Goal: Information Seeking & Learning: Learn about a topic

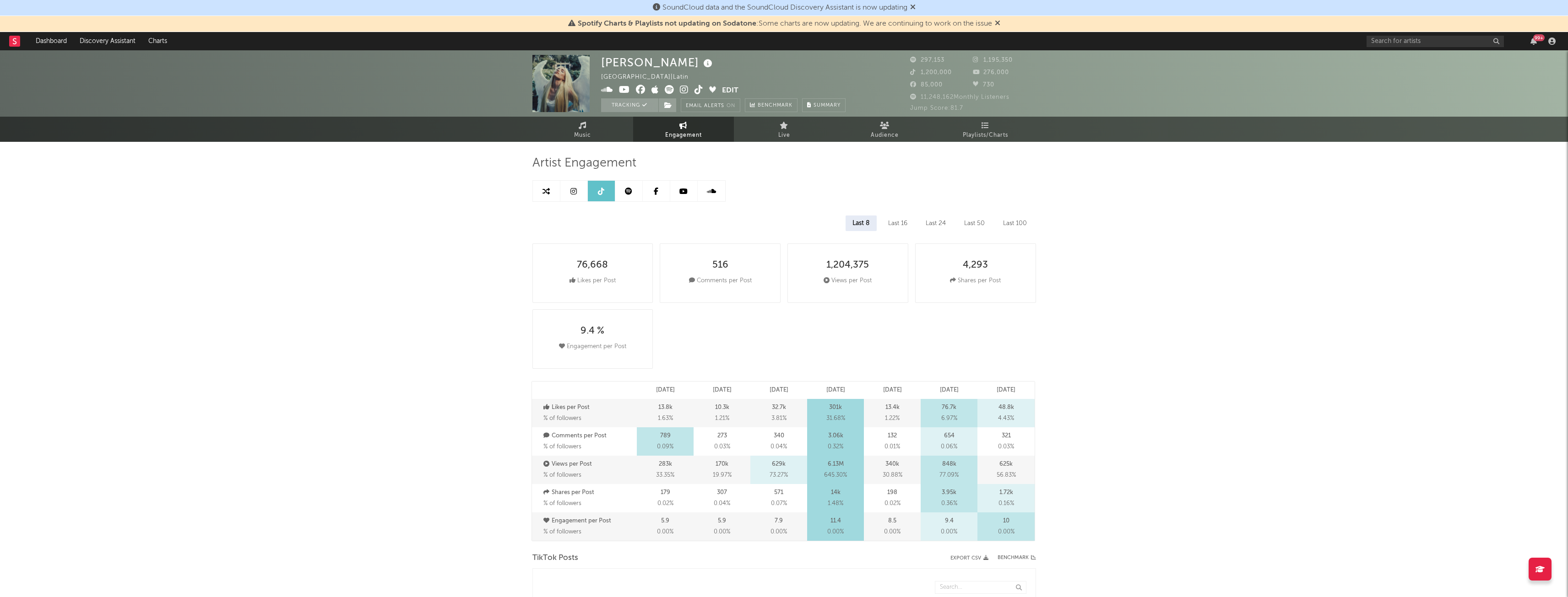
select select "6m"
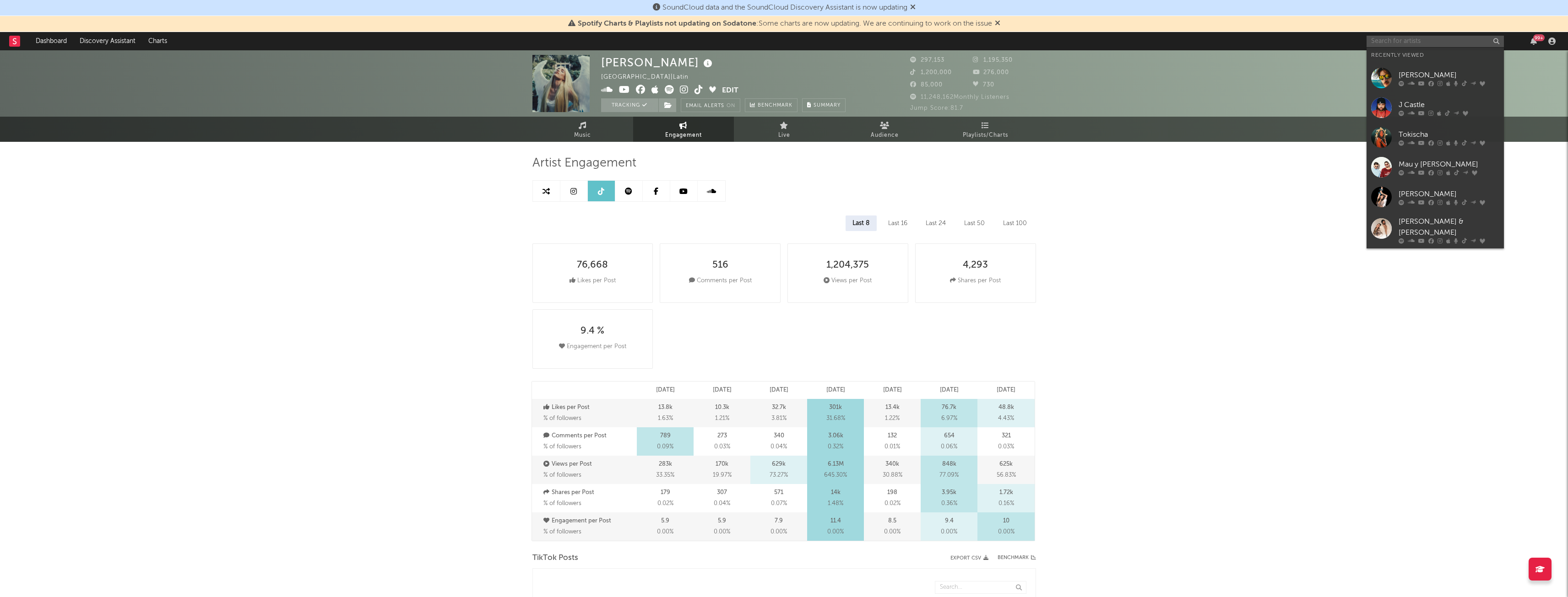
click at [1385, 43] on input "text" at bounding box center [1435, 41] width 138 height 12
click at [1407, 75] on div "[PERSON_NAME]" at bounding box center [1449, 75] width 101 height 11
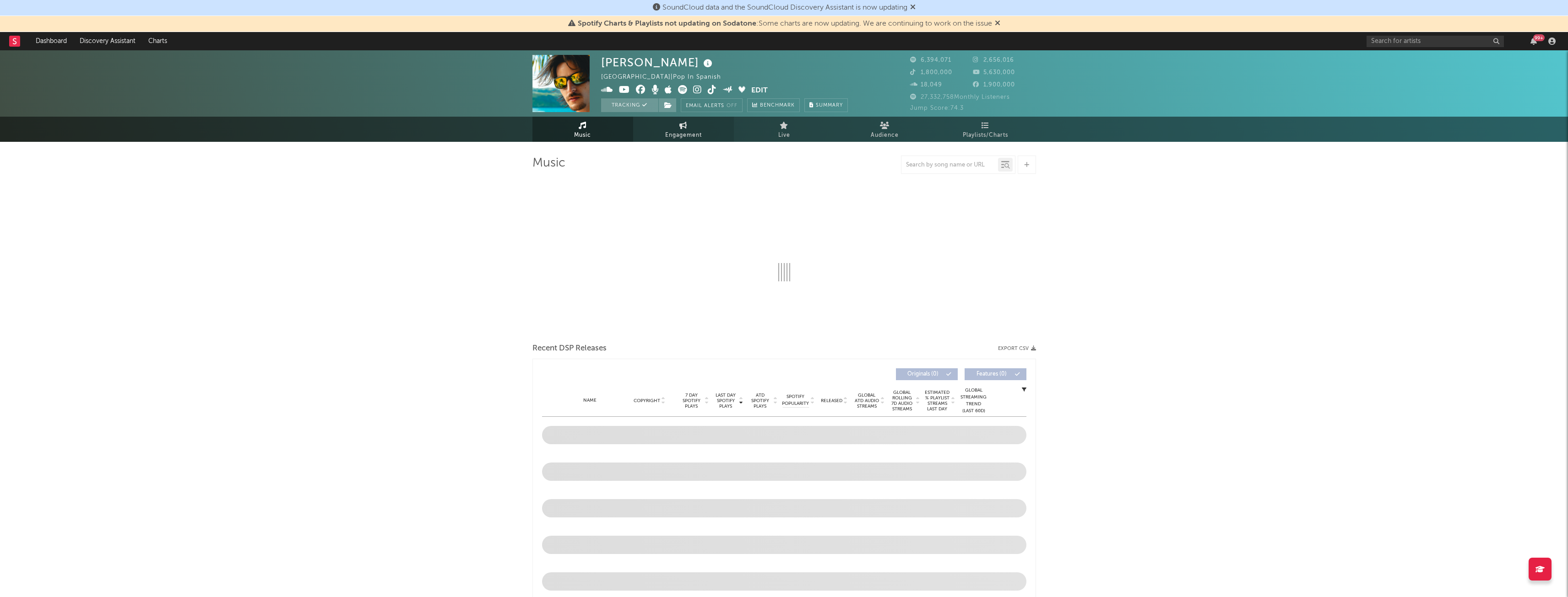
click at [653, 131] on link "Engagement" at bounding box center [683, 129] width 101 height 25
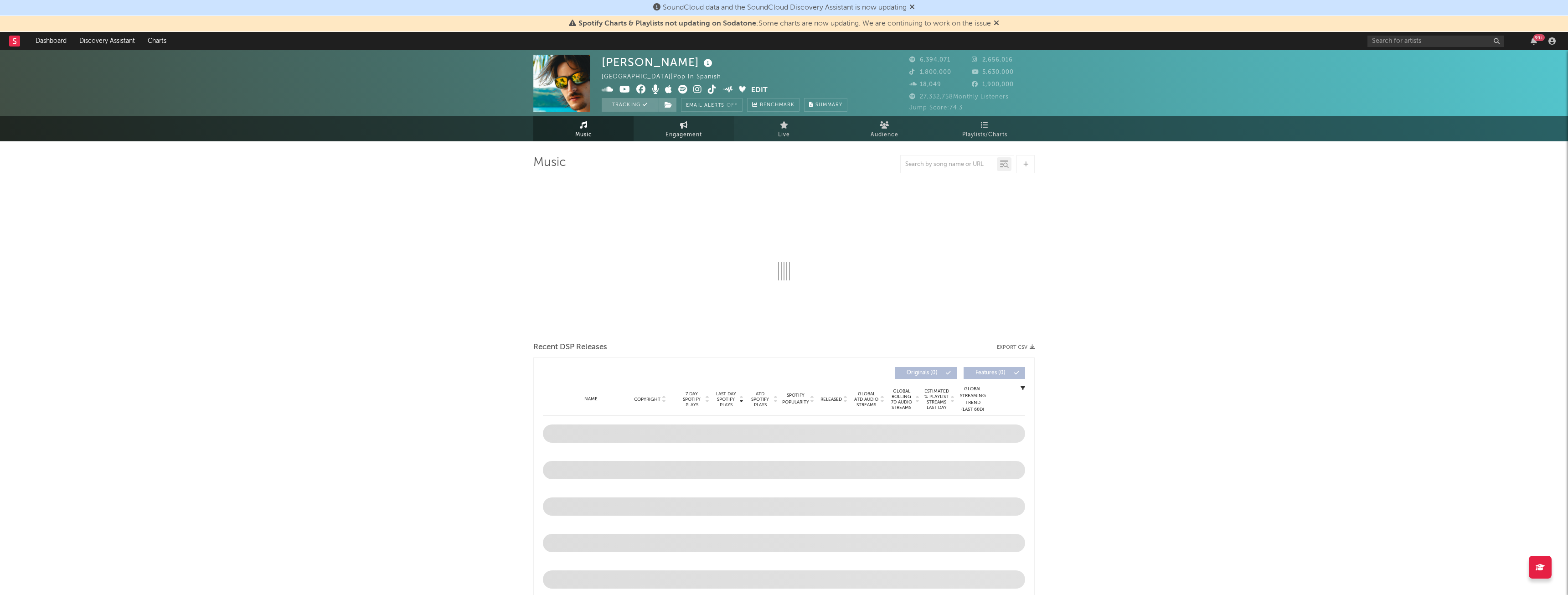
select select "1w"
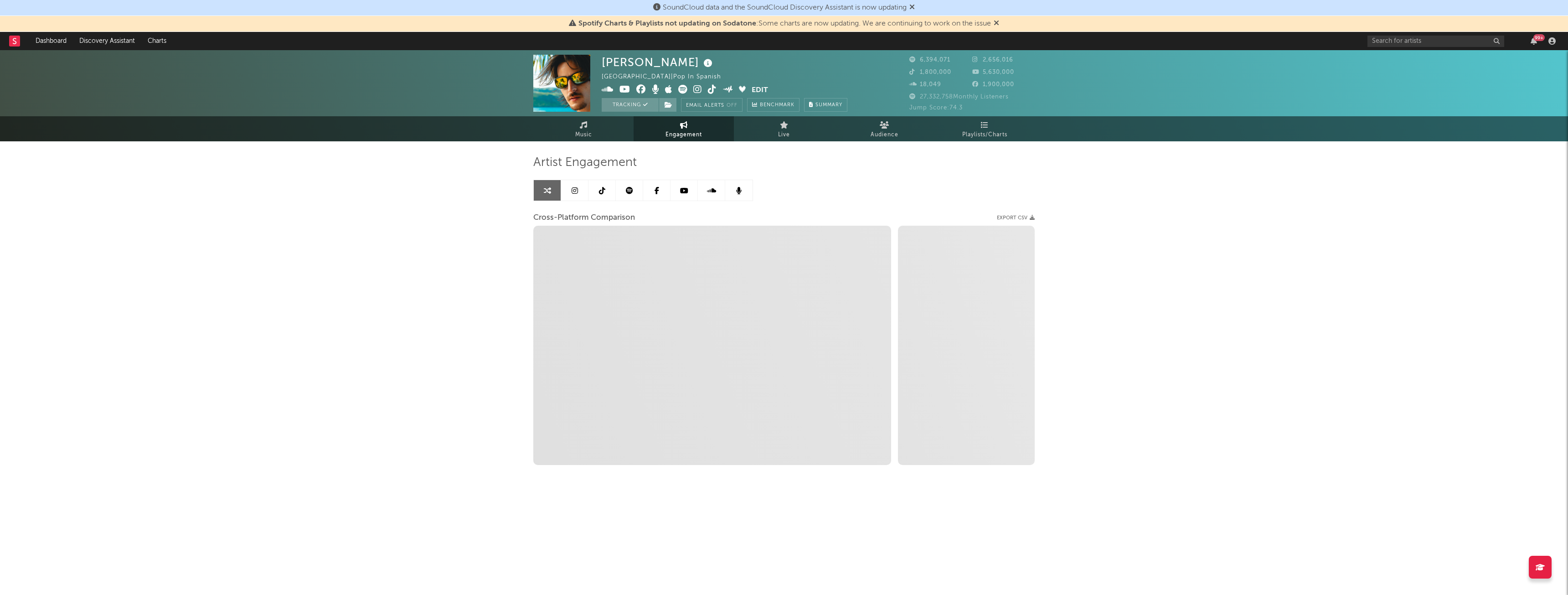
select select "1m"
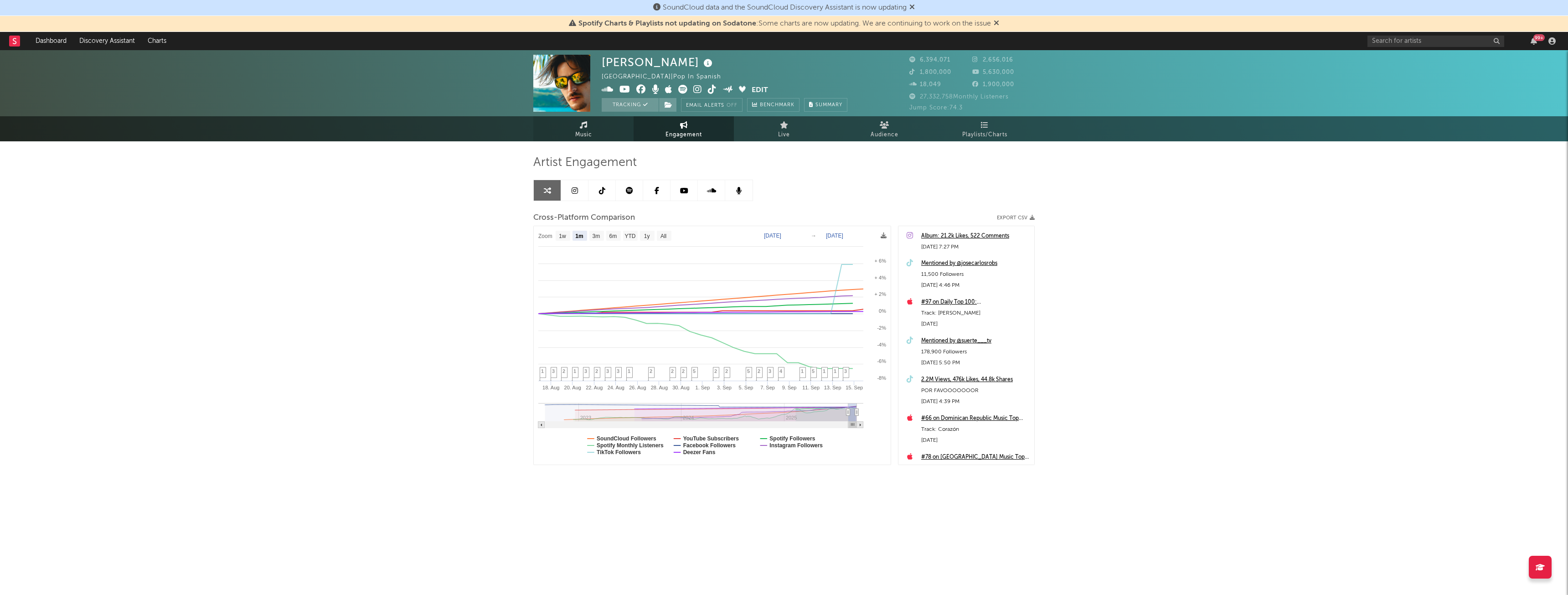
click at [572, 141] on link "Music" at bounding box center [583, 129] width 100 height 25
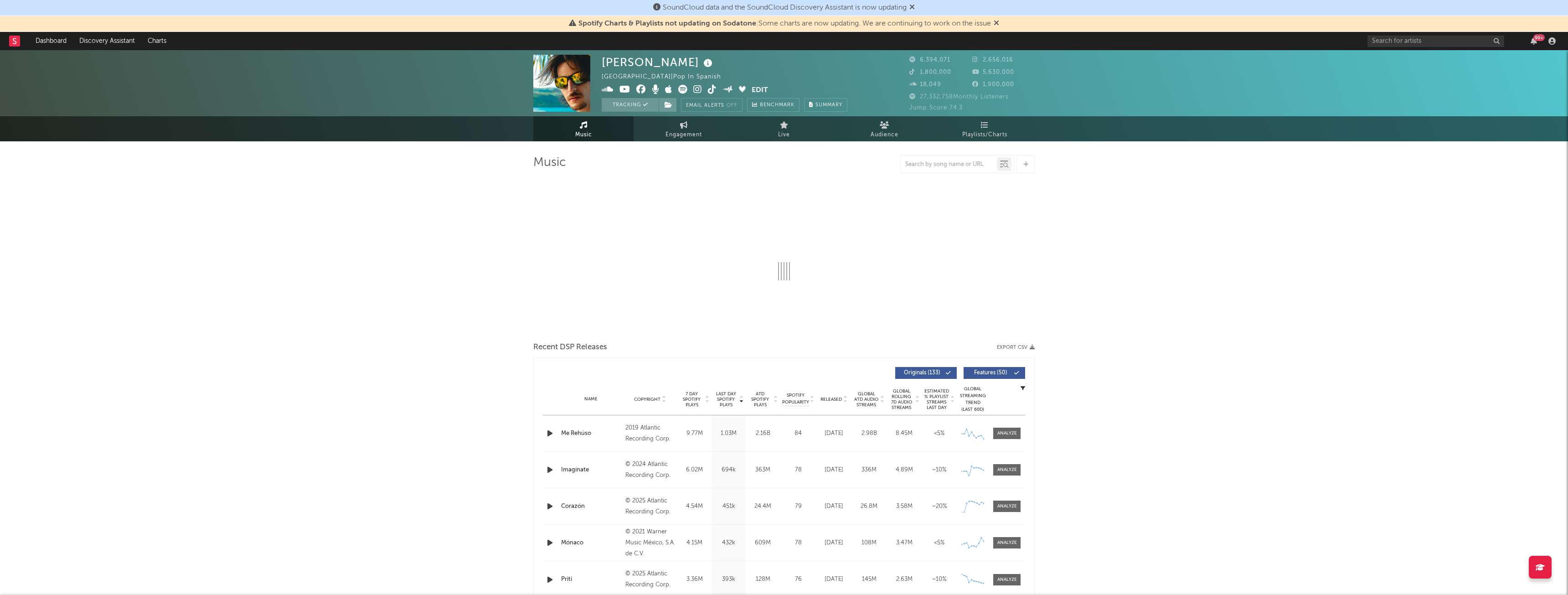
select select "6m"
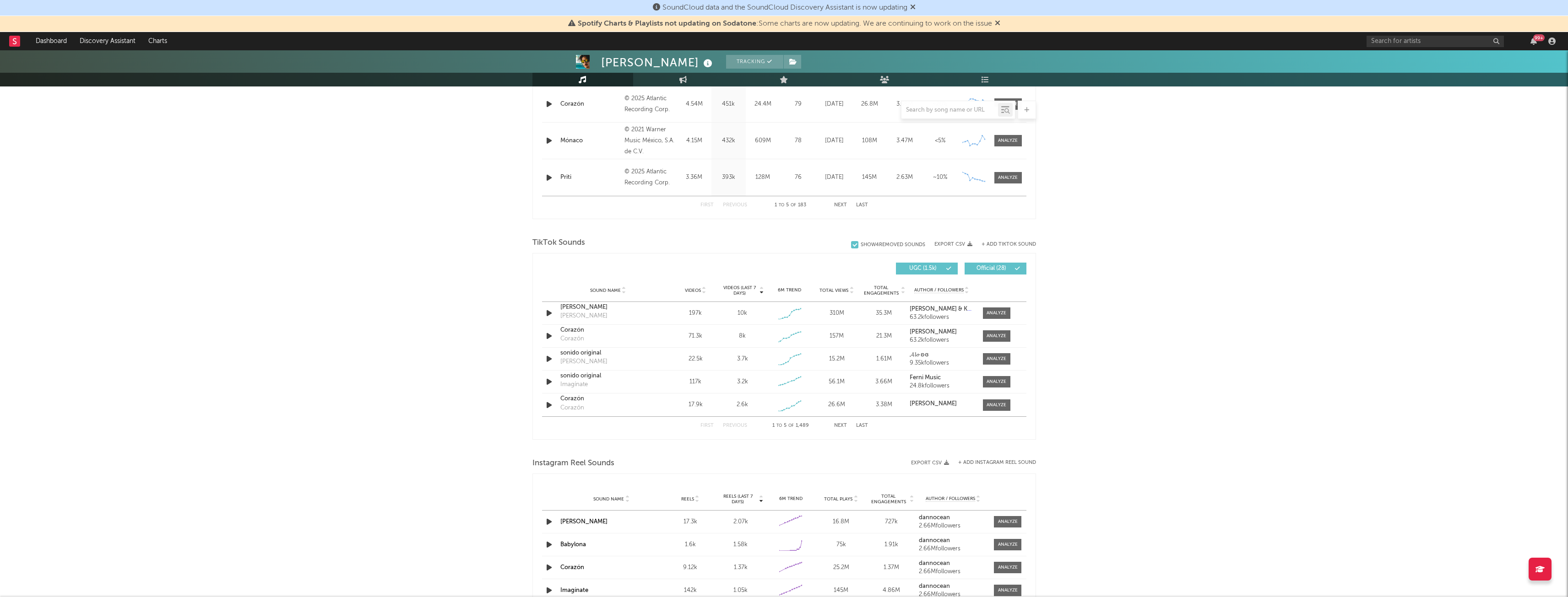
scroll to position [476, 0]
click at [1001, 331] on span at bounding box center [996, 336] width 28 height 12
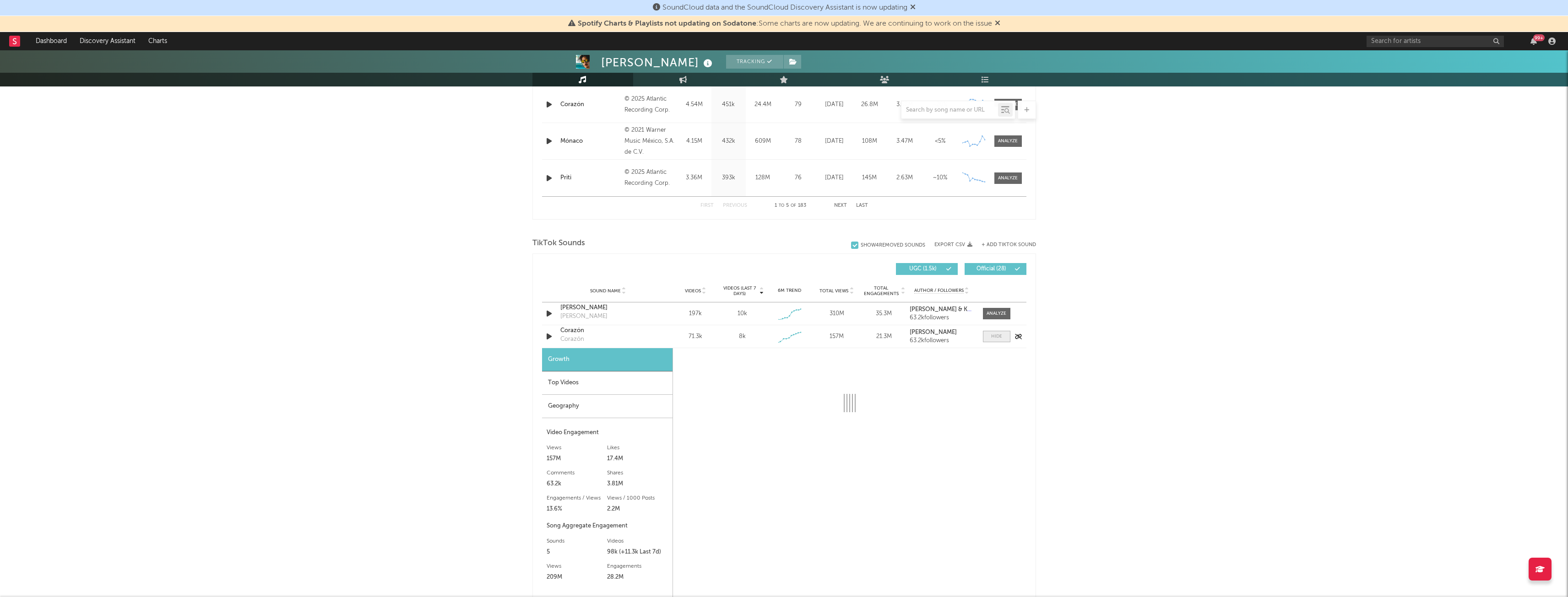
scroll to position [617, 0]
select select "1w"
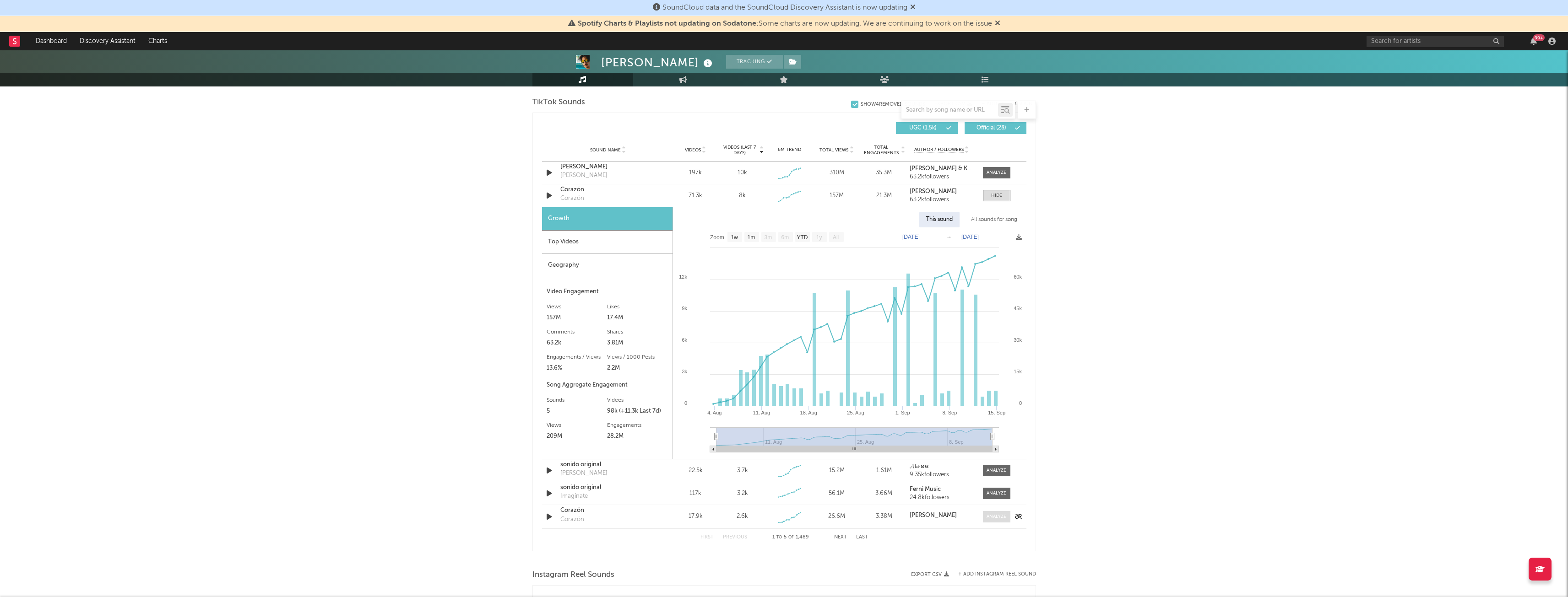
click at [987, 515] on div at bounding box center [996, 516] width 20 height 7
select select "1w"
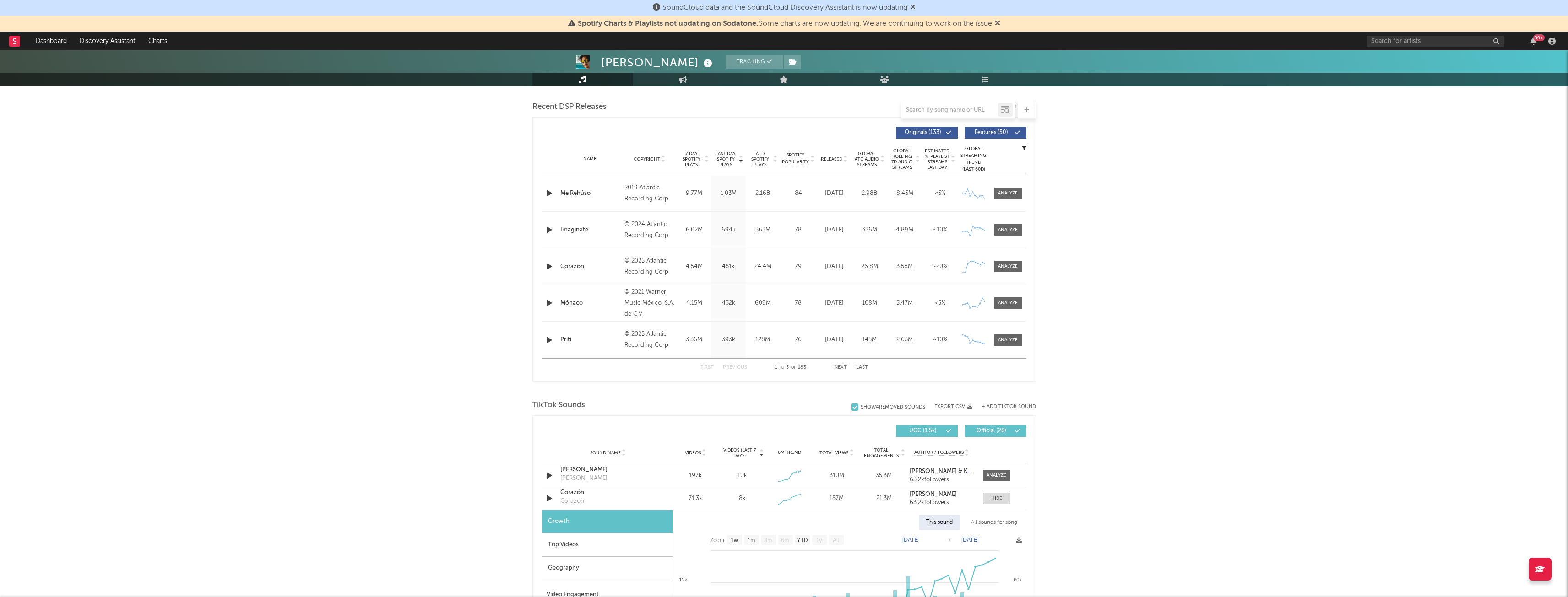
scroll to position [0, 0]
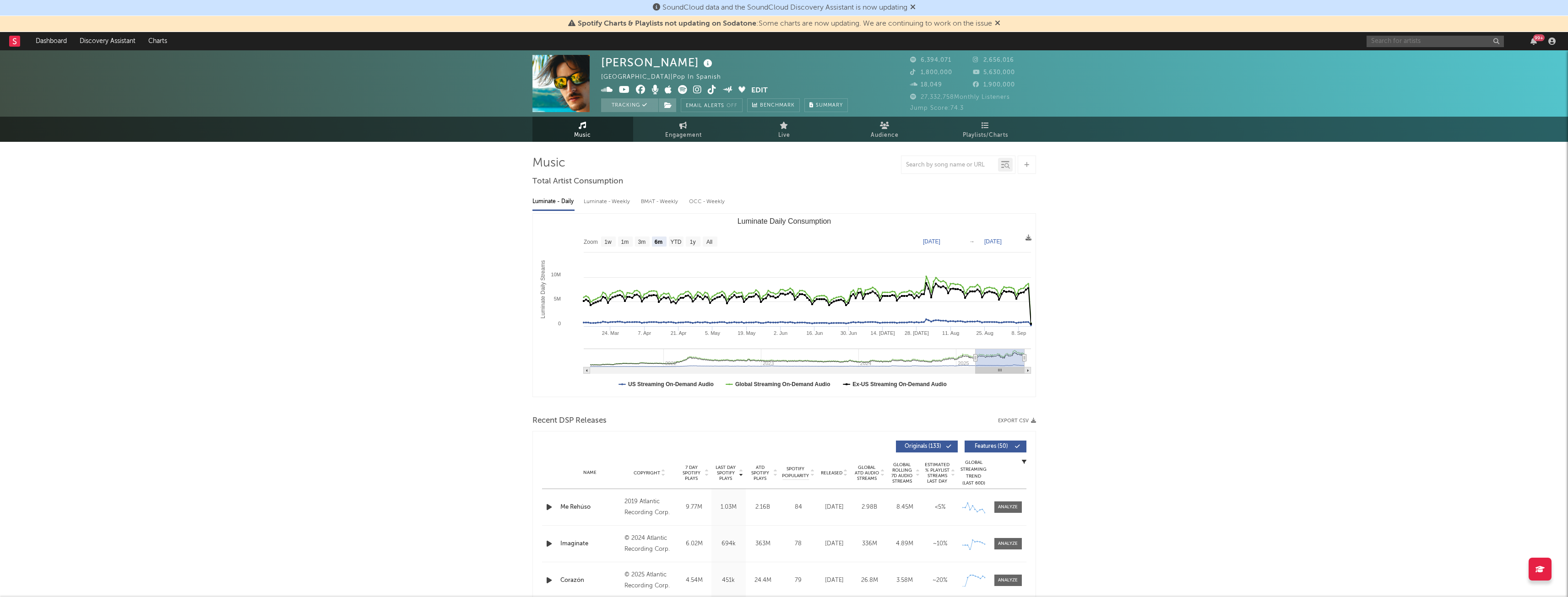
click at [1405, 43] on input "text" at bounding box center [1435, 41] width 138 height 12
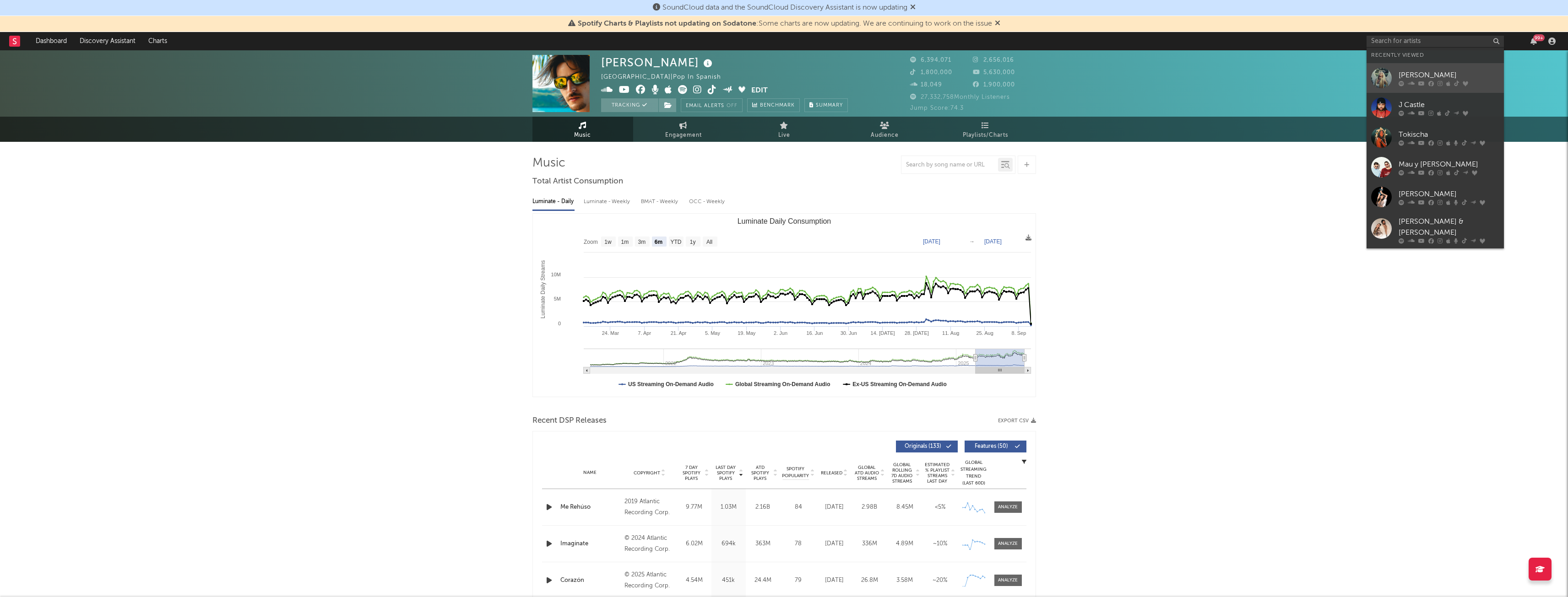
click at [1419, 71] on div "[PERSON_NAME]" at bounding box center [1449, 75] width 101 height 11
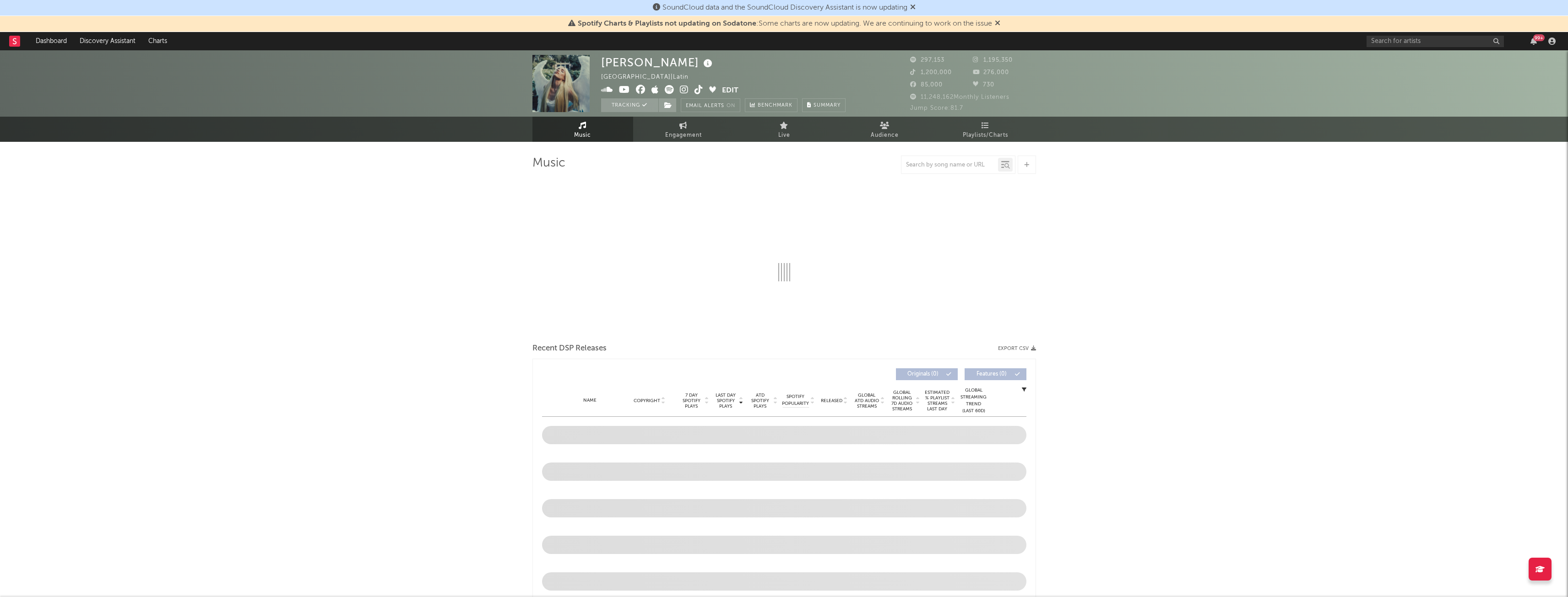
select select "6m"
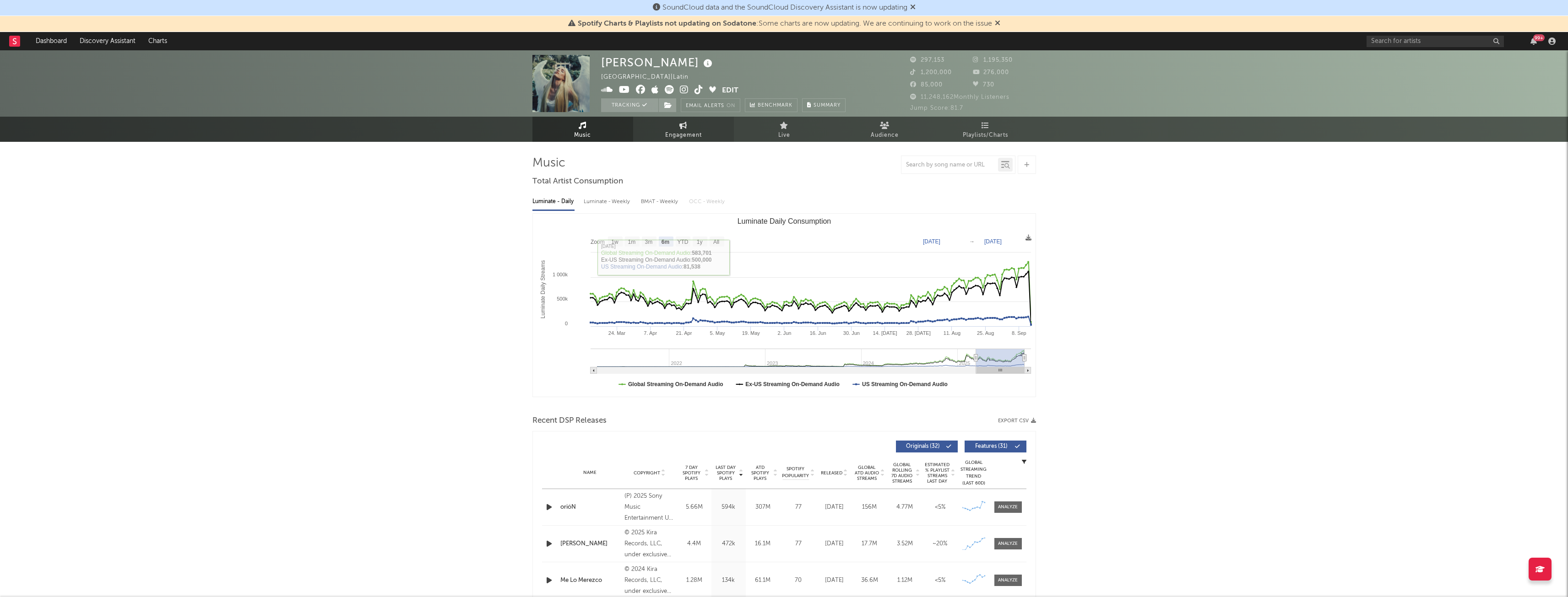
click at [682, 136] on span "Engagement" at bounding box center [683, 136] width 37 height 11
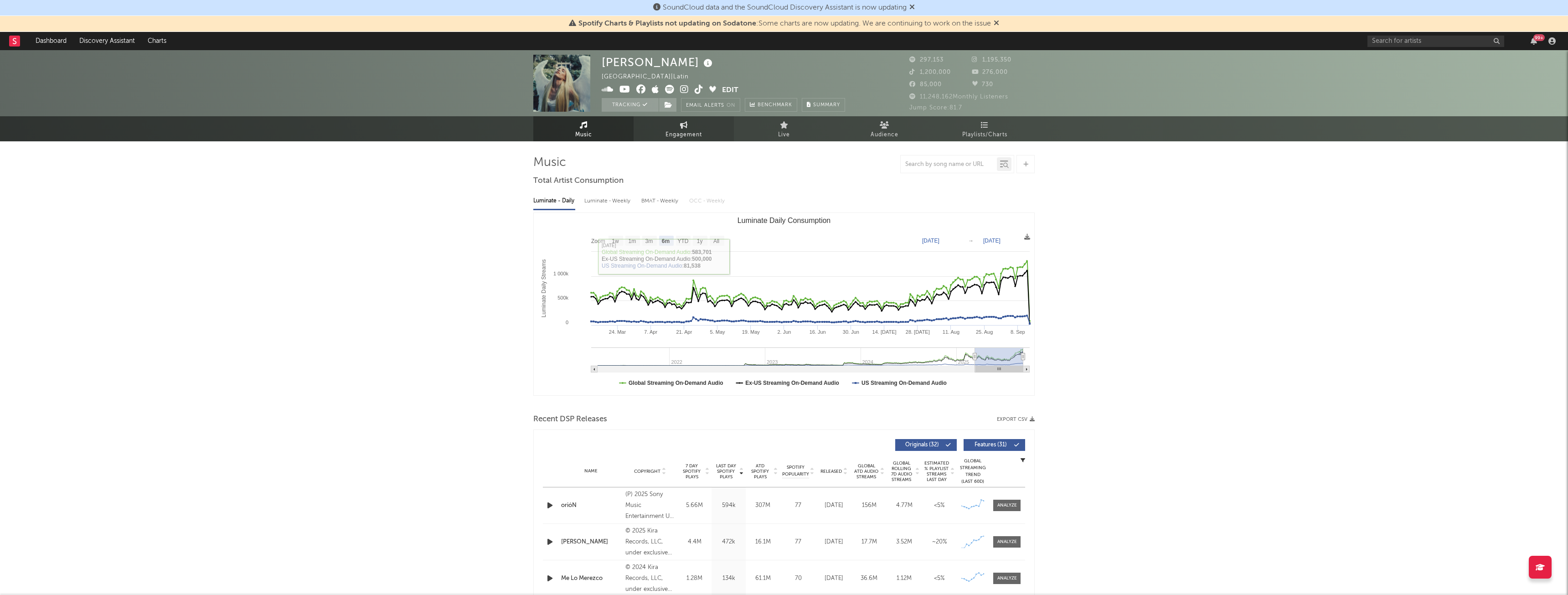
select select "1w"
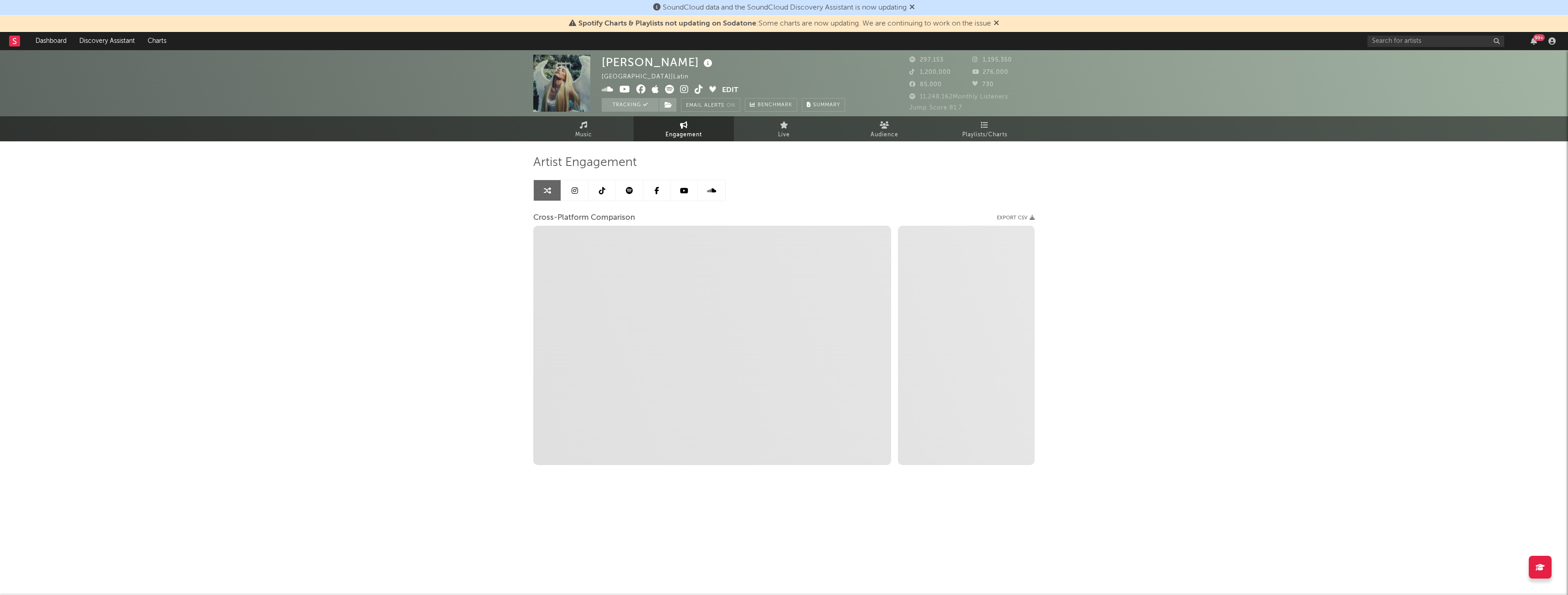
select select "1m"
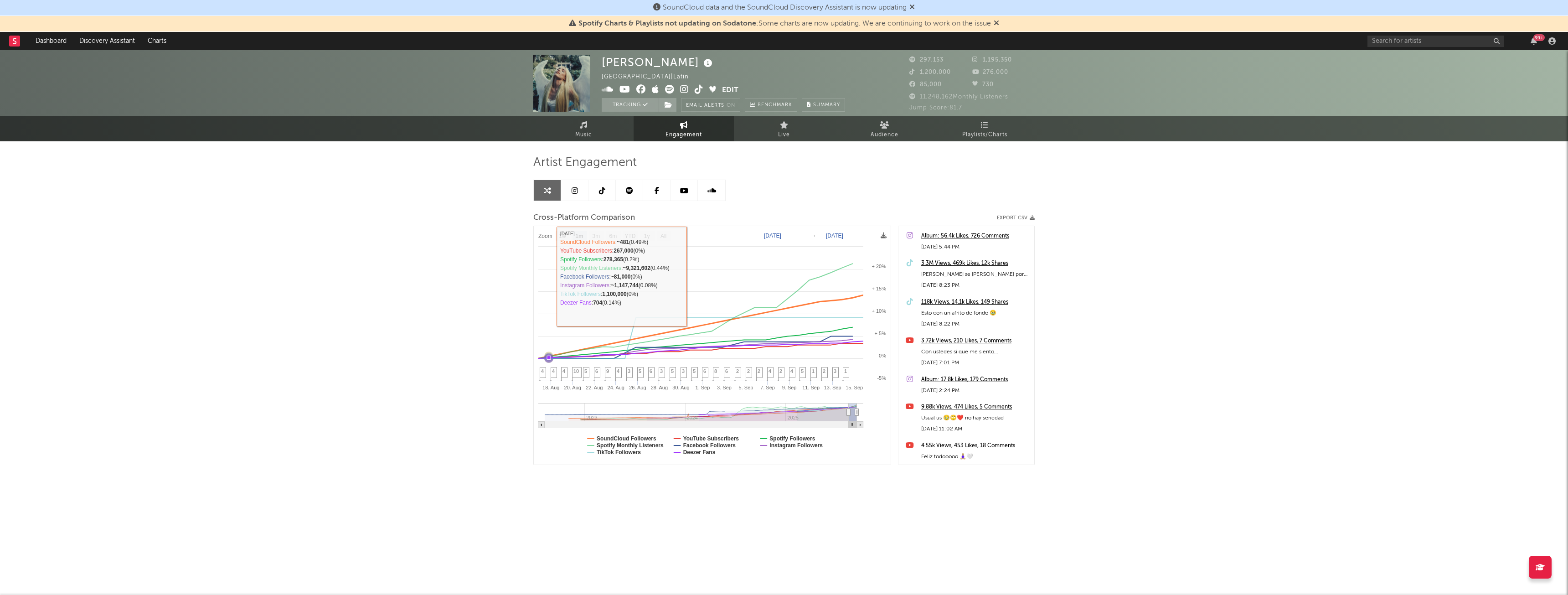
click at [551, 320] on rect at bounding box center [712, 345] width 357 height 239
click at [582, 132] on span "Music" at bounding box center [584, 135] width 17 height 11
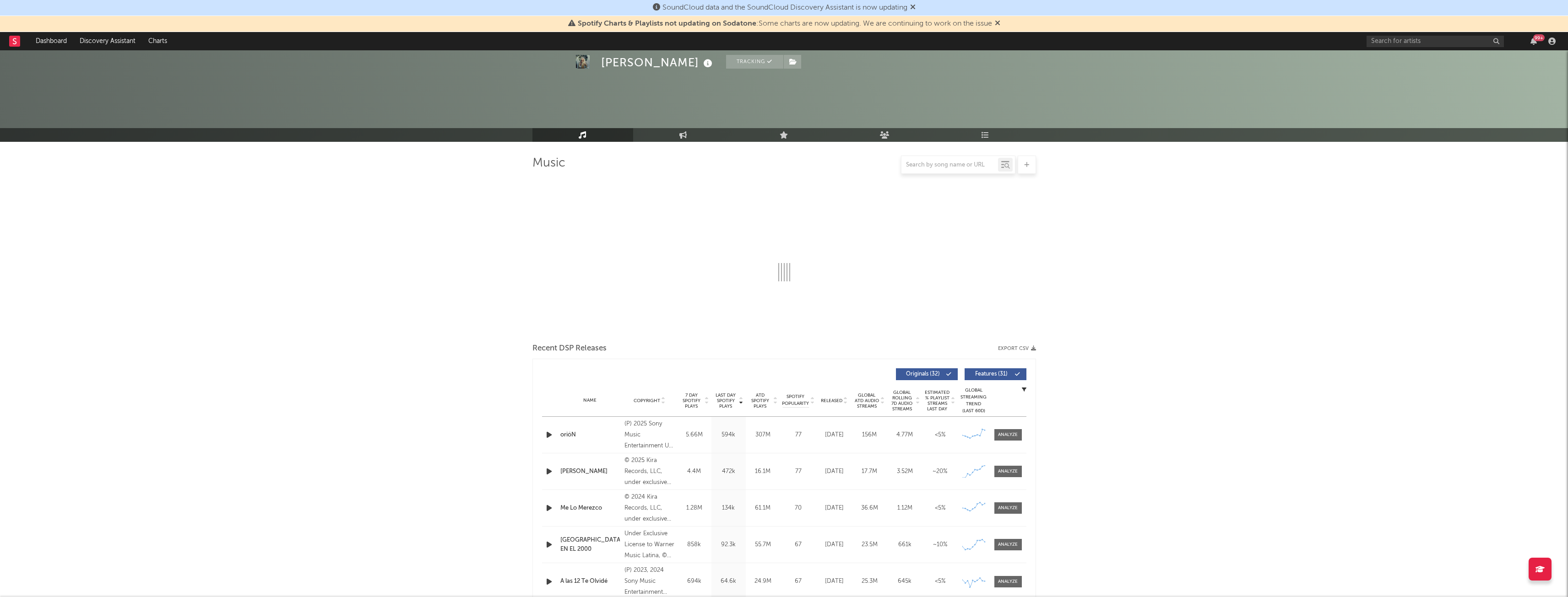
select select "6m"
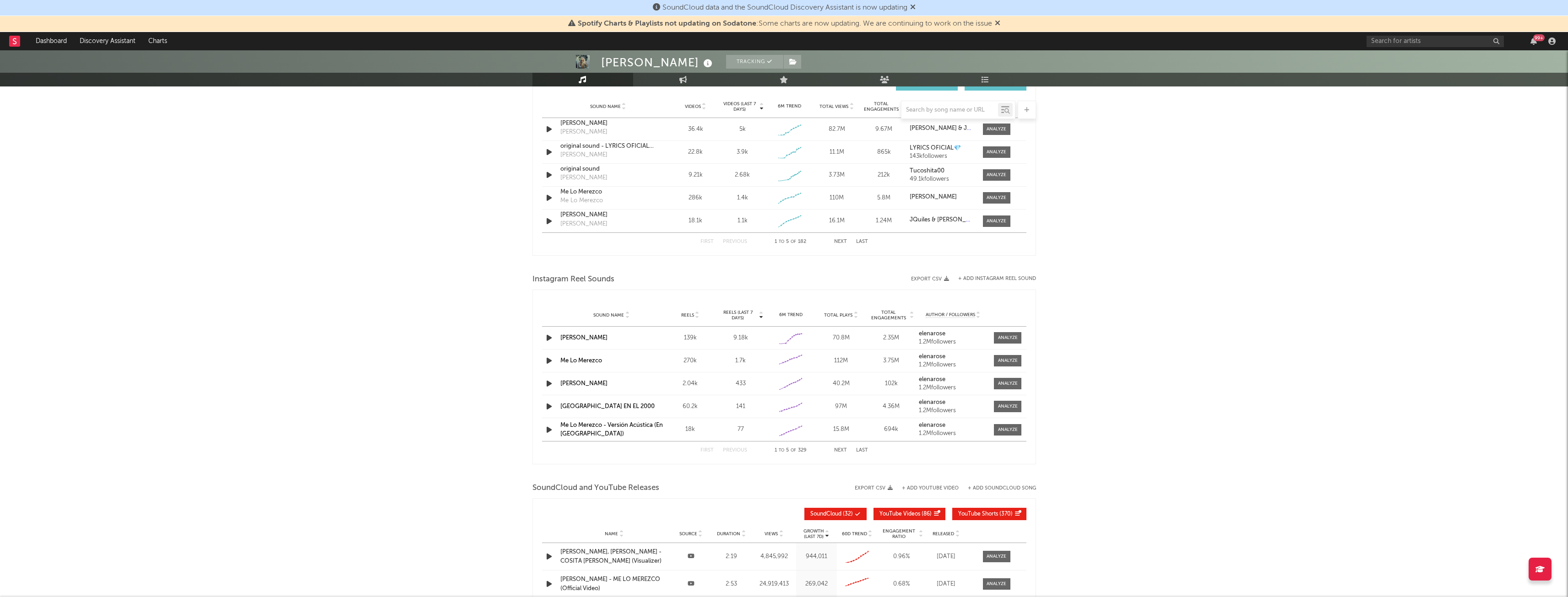
scroll to position [661, 0]
click at [1003, 338] on div at bounding box center [1007, 337] width 20 height 7
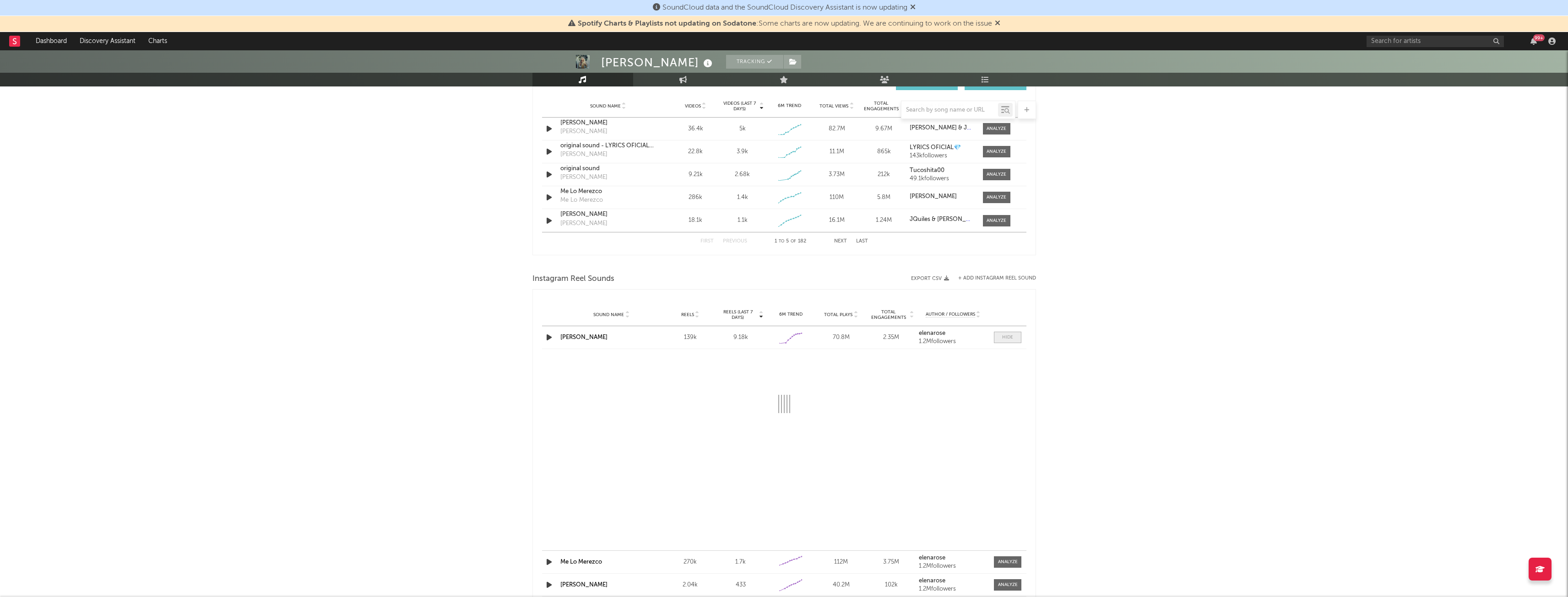
select select "1w"
